Goal: Information Seeking & Learning: Check status

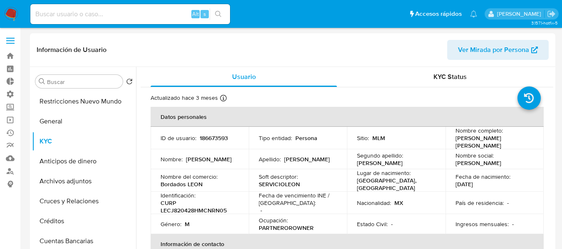
select select "10"
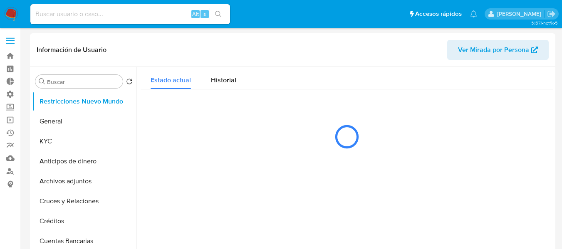
select select "10"
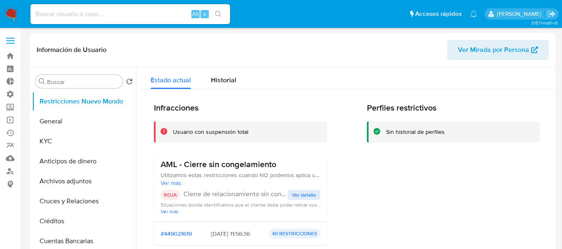
click at [101, 10] on input at bounding box center [130, 14] width 200 height 11
paste input "1088446519"
type input "1088446519"
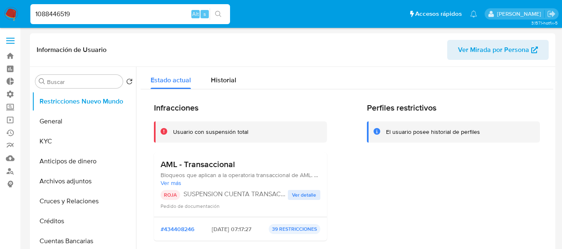
select select "10"
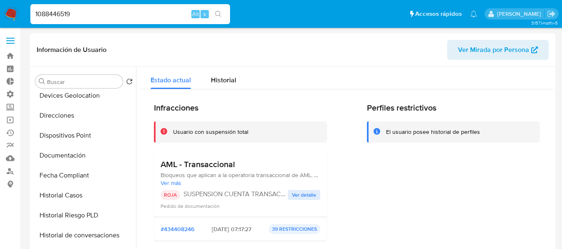
scroll to position [166, 0]
click at [289, 198] on button "Ver detalle" at bounding box center [304, 195] width 32 height 10
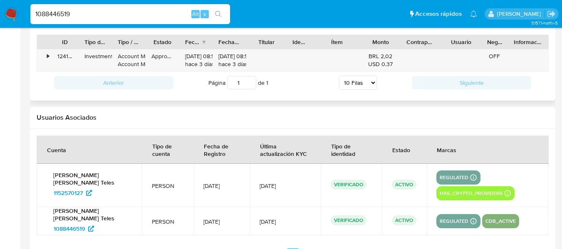
scroll to position [795, 0]
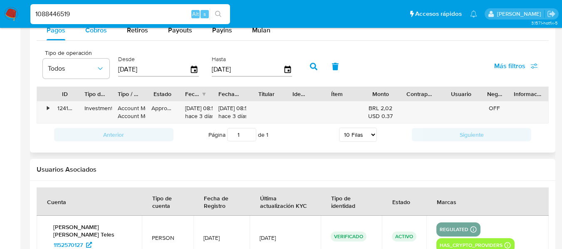
click at [101, 32] on span "Cobros" at bounding box center [96, 30] width 22 height 10
select select "10"
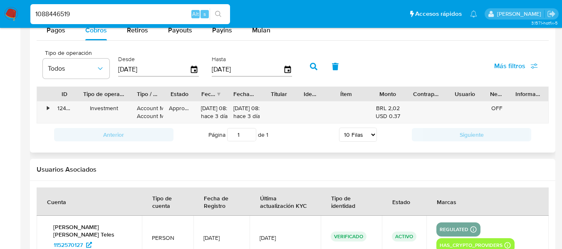
drag, startPoint x: 111, startPoint y: 95, endPoint x: 132, endPoint y: 97, distance: 20.9
click at [132, 97] on div at bounding box center [131, 94] width 15 height 14
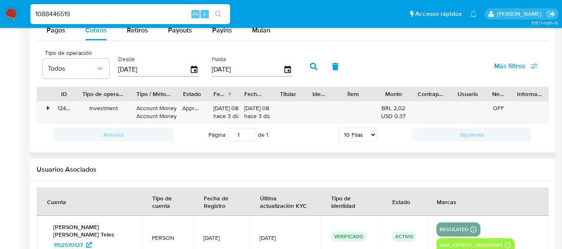
drag, startPoint x: 166, startPoint y: 94, endPoint x: 182, endPoint y: 97, distance: 16.6
click at [182, 97] on div at bounding box center [176, 94] width 15 height 14
click at [46, 107] on div "•" at bounding box center [44, 113] width 15 height 22
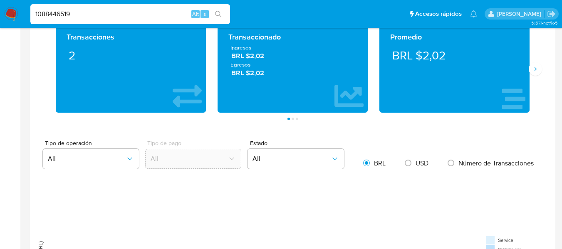
scroll to position [462, 0]
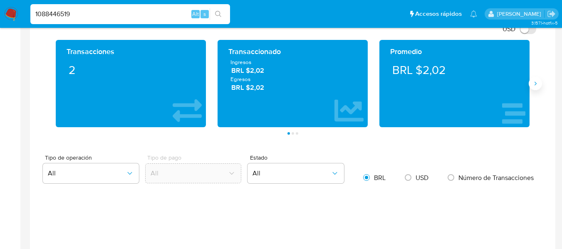
click at [532, 84] on icon "Siguiente" at bounding box center [535, 83] width 7 height 7
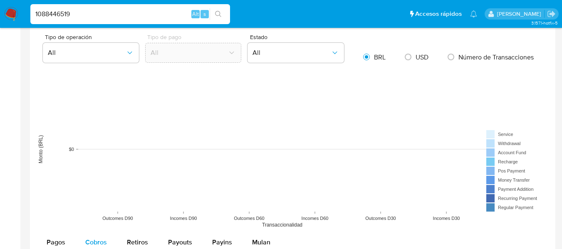
scroll to position [832, 0]
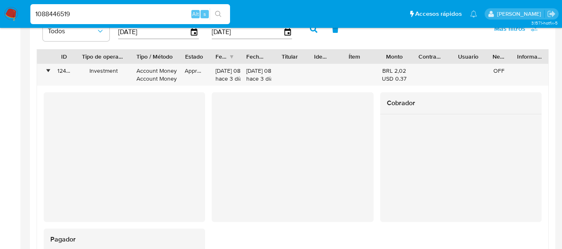
click at [112, 16] on input "1088446519" at bounding box center [130, 14] width 200 height 11
paste input "751151346"
type input "1751151346"
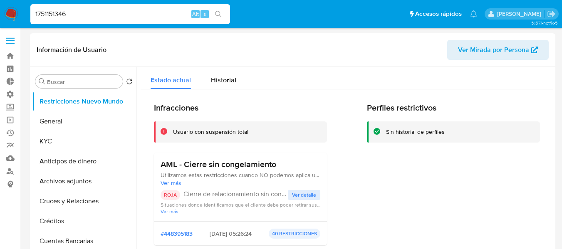
select select "10"
click at [224, 86] on div "Historial" at bounding box center [223, 78] width 25 height 22
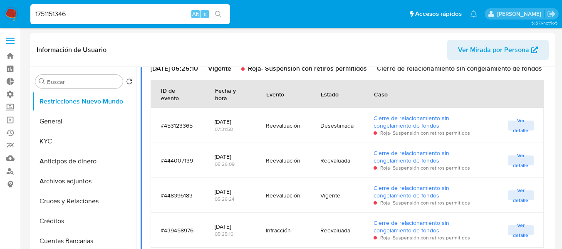
scroll to position [83, 0]
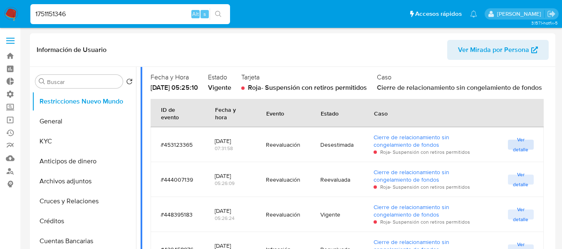
click at [524, 149] on span "Ver detalle" at bounding box center [520, 145] width 17 height 8
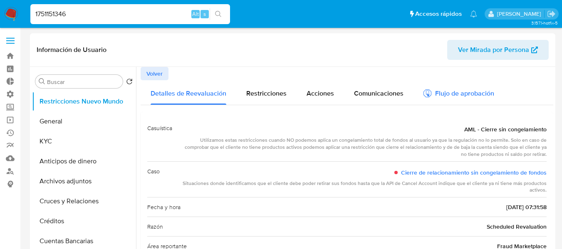
click at [477, 98] on div "Flujo de aprobación" at bounding box center [459, 94] width 71 height 9
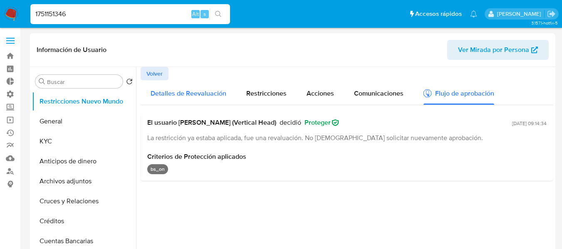
click at [191, 100] on div "Detalles de Reevaluación" at bounding box center [189, 92] width 76 height 25
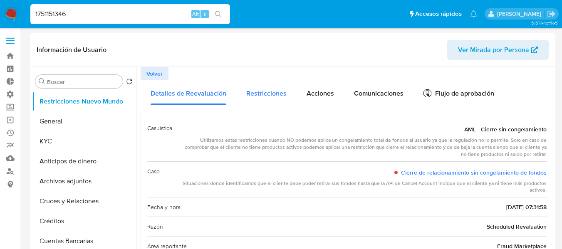
click at [260, 97] on span "Restricciones" at bounding box center [266, 94] width 40 height 10
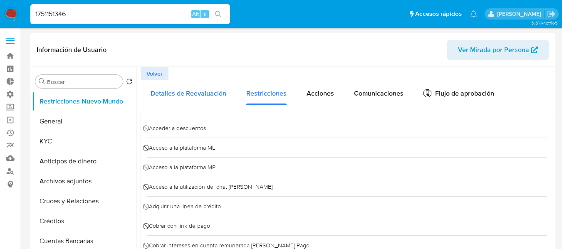
click at [216, 96] on span "Detalles de Reevaluación" at bounding box center [189, 94] width 76 height 10
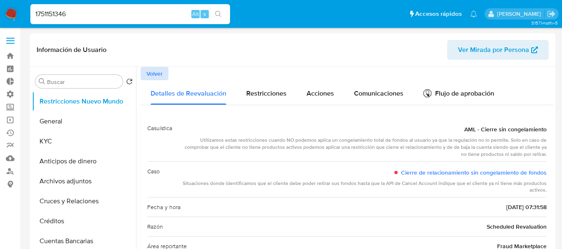
click at [159, 75] on span "Volver" at bounding box center [154, 74] width 16 height 12
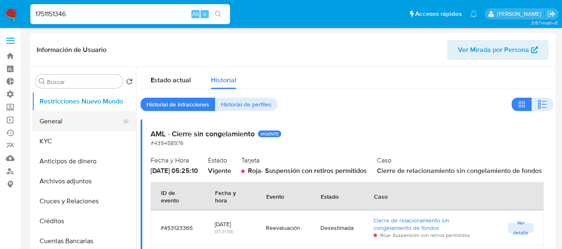
click at [70, 120] on button "General" at bounding box center [80, 122] width 97 height 20
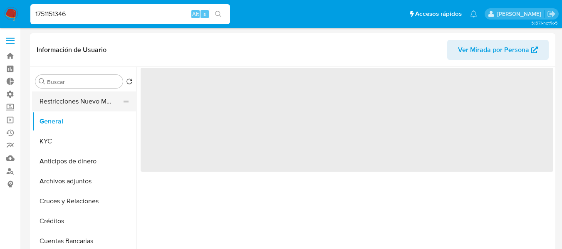
click at [63, 97] on button "Restricciones Nuevo Mundo" at bounding box center [80, 102] width 97 height 20
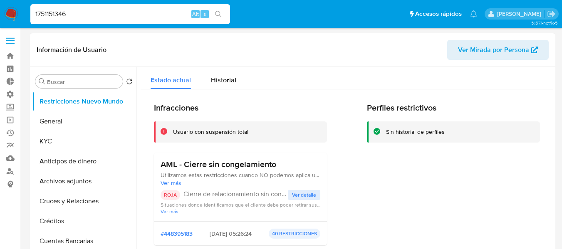
click at [304, 196] on span "Ver detalle" at bounding box center [304, 195] width 24 height 8
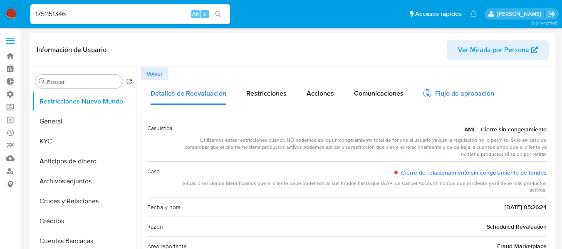
click at [449, 98] on div "Flujo de aprobación" at bounding box center [459, 94] width 71 height 9
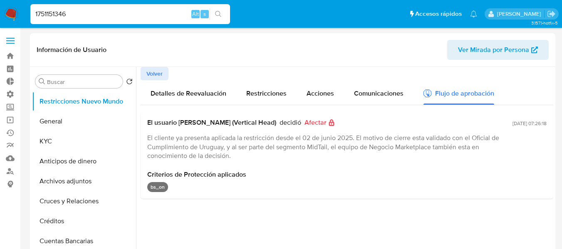
drag, startPoint x: 192, startPoint y: 189, endPoint x: 155, endPoint y: 192, distance: 37.5
click at [155, 192] on div "bs_on" at bounding box center [346, 187] width 399 height 10
click at [171, 212] on div at bounding box center [344, 173] width 417 height 213
